Goal: Task Accomplishment & Management: Use online tool/utility

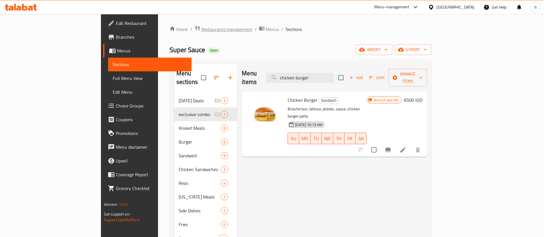
click at [201, 27] on span "Restaurants management" at bounding box center [226, 29] width 51 height 7
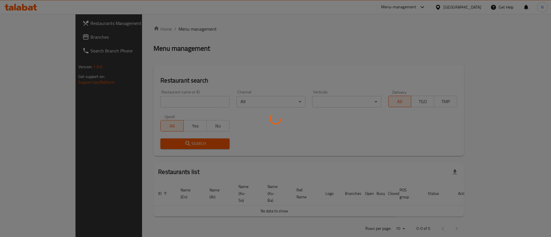
click at [155, 102] on div at bounding box center [275, 118] width 551 height 237
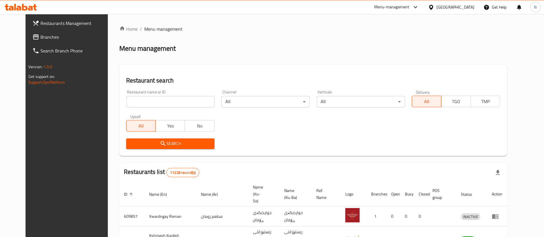
click at [155, 102] on div "Home / Menu management Menu management Restaurant search Restaurant name or ID …" at bounding box center [313, 221] width 388 height 391
click at [155, 102] on input "search" at bounding box center [170, 101] width 88 height 11
type input "r"
click button "Search" at bounding box center [170, 144] width 88 height 11
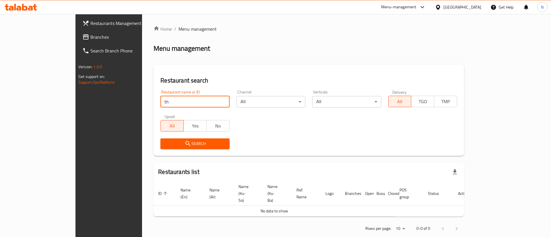
type input "t"
type input "ف"
click at [451, 48] on div "Menu management" at bounding box center [308, 48] width 310 height 9
drag, startPoint x: 128, startPoint y: 100, endPoint x: 96, endPoint y: 103, distance: 31.7
click at [142, 103] on div "Home / Menu management Menu management Restaurant search Restaurant name or ID …" at bounding box center [308, 131] width 333 height 234
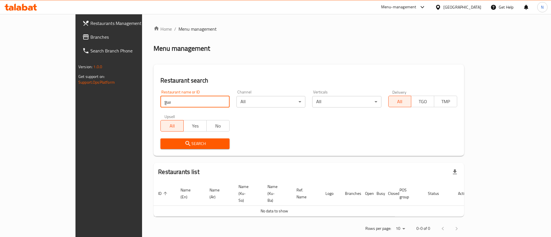
type input "س"
type input "SUPER SAUCE"
click button "Search" at bounding box center [194, 144] width 69 height 11
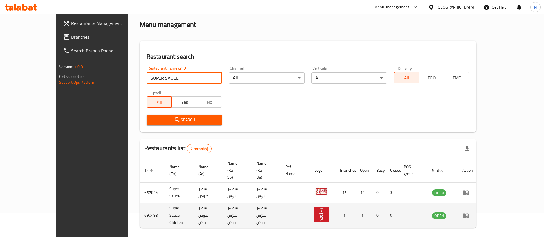
scroll to position [28, 0]
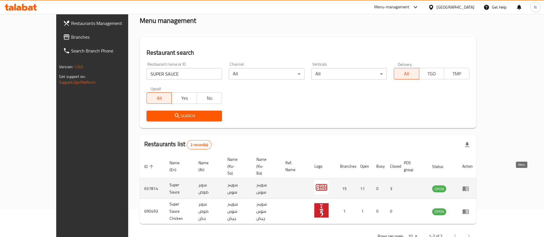
click at [469, 187] on icon "enhanced table" at bounding box center [466, 189] width 6 height 5
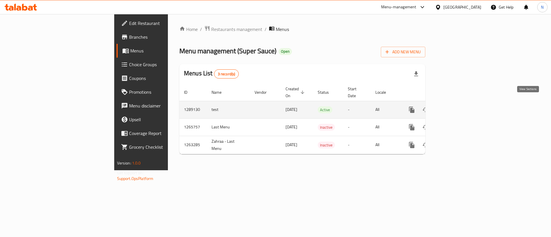
click at [456, 107] on icon "enhanced table" at bounding box center [452, 109] width 5 height 5
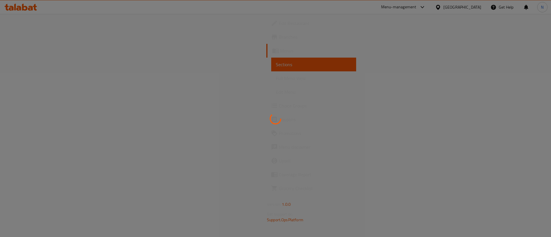
click at [37, 38] on div at bounding box center [275, 118] width 551 height 237
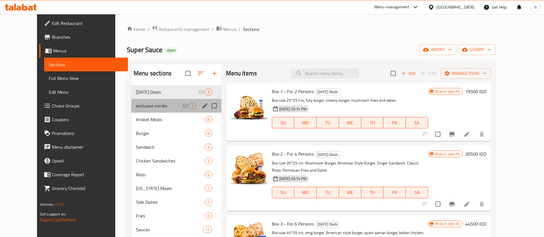
click at [131, 111] on div "exclusive combo 1" at bounding box center [176, 106] width 90 height 14
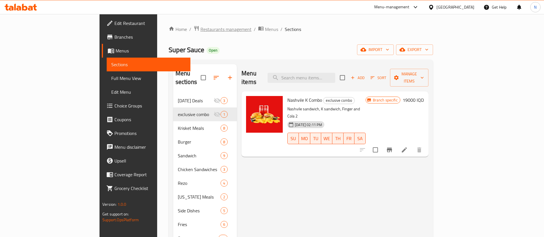
click at [201, 28] on span "Restaurants management" at bounding box center [226, 29] width 51 height 7
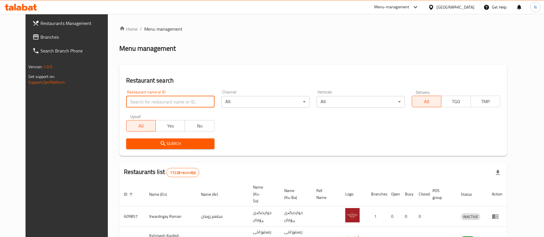
click at [150, 100] on input "search" at bounding box center [170, 101] width 88 height 11
type input "R"
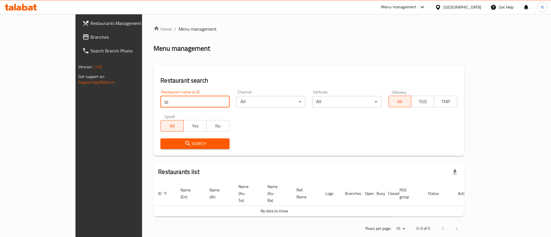
type input "ف"
click at [163, 104] on input "search" at bounding box center [194, 101] width 69 height 11
type input "SUPER SAUCE"
click button "Search" at bounding box center [194, 144] width 69 height 11
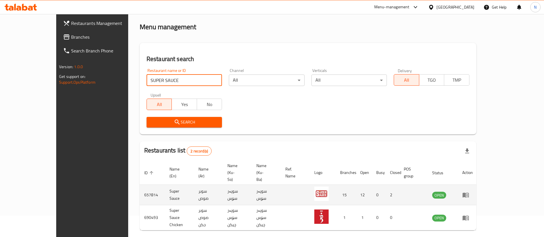
scroll to position [28, 0]
